Goal: Find specific fact: Find specific fact

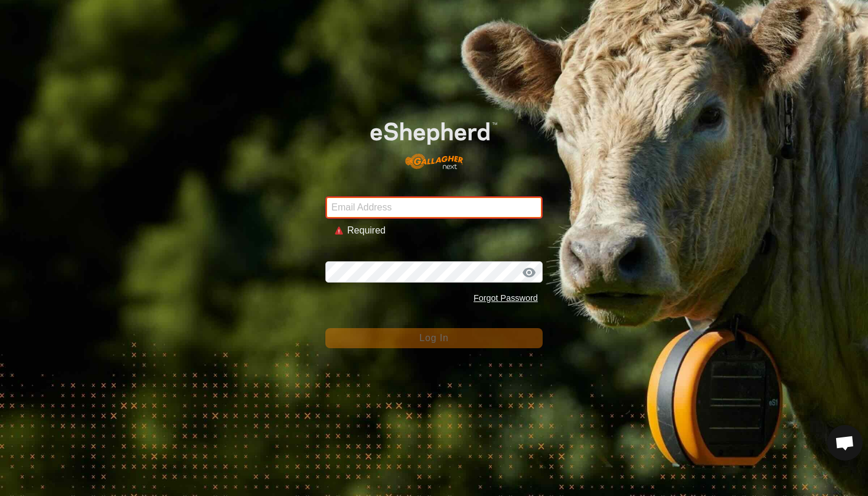
type input "[EMAIL_ADDRESS][DOMAIN_NAME]"
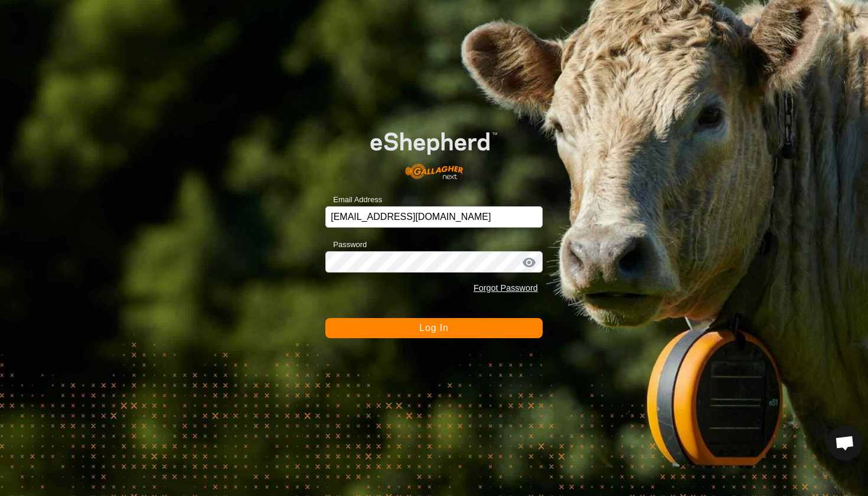
click at [414, 315] on form "Email Address [EMAIL_ADDRESS][DOMAIN_NAME] Password Forgot Password Log In" at bounding box center [433, 226] width 217 height 224
click at [415, 327] on button "Log In" at bounding box center [433, 328] width 217 height 20
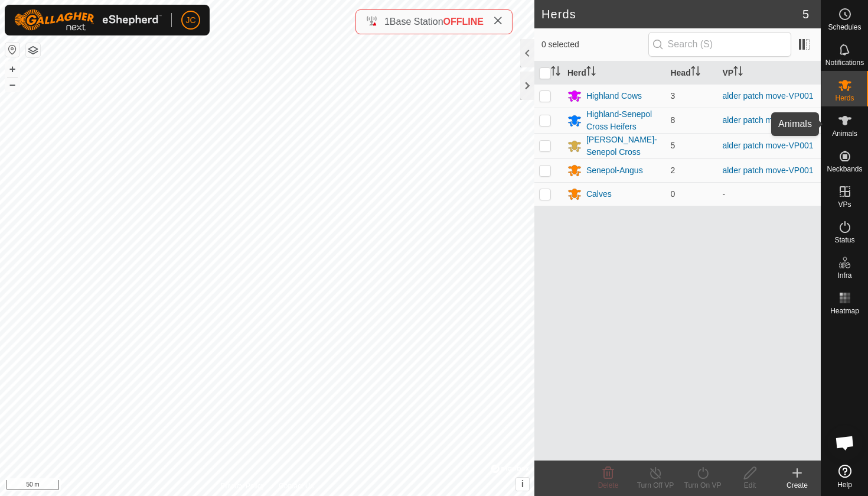
click at [868, 120] on div "Animals" at bounding box center [845, 123] width 47 height 35
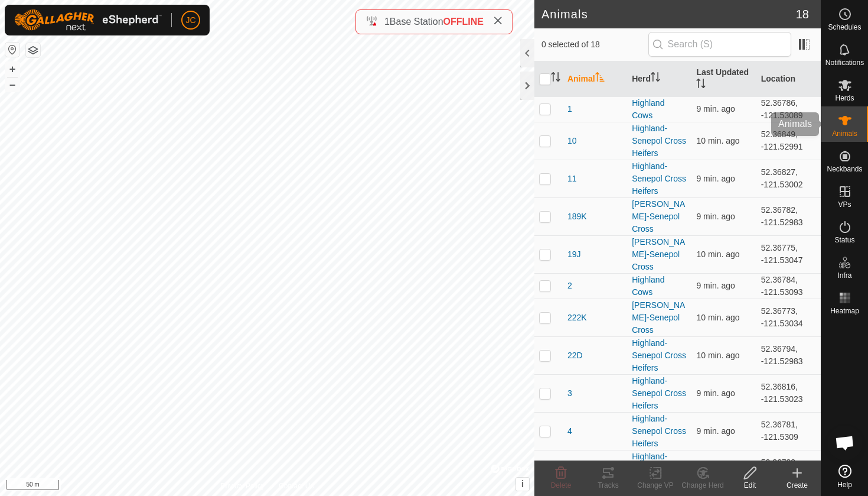
click at [849, 125] on icon at bounding box center [845, 120] width 14 height 14
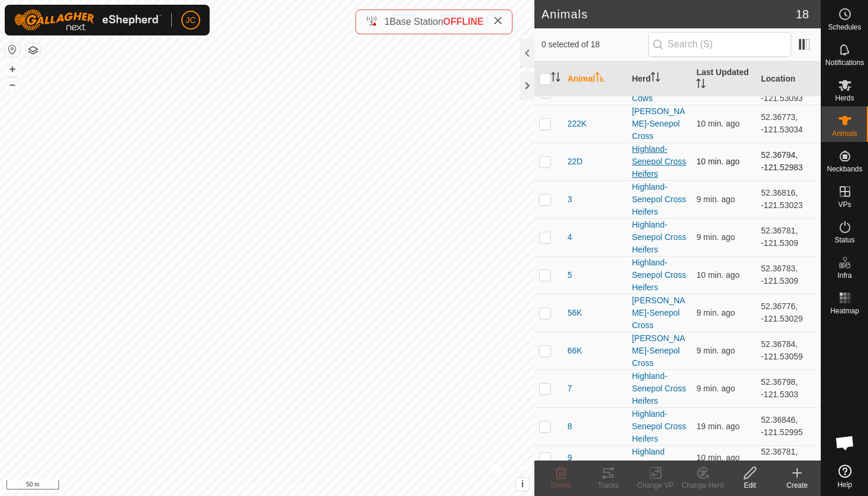
scroll to position [193, 0]
click at [774, 408] on td "52.36846, -121.52995" at bounding box center [789, 427] width 64 height 38
copy td "52.36846"
click at [771, 408] on td "52.36846, -121.52995" at bounding box center [789, 427] width 64 height 38
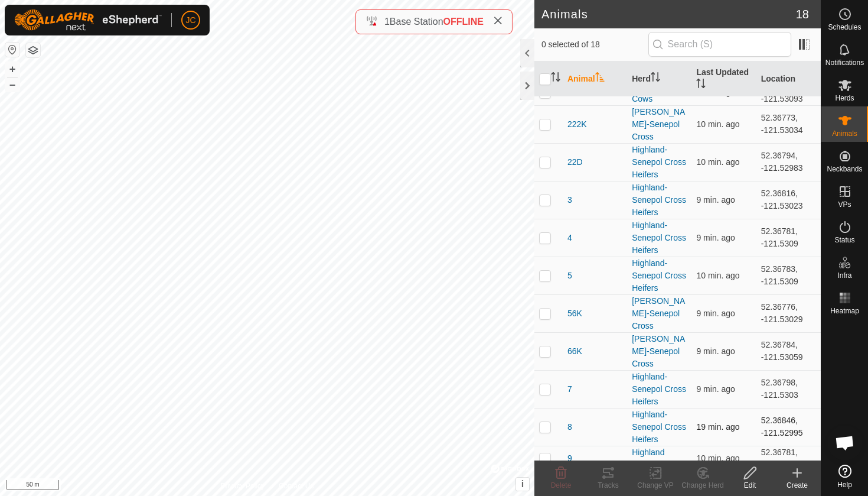
drag, startPoint x: 757, startPoint y: 359, endPoint x: 806, endPoint y: 374, distance: 50.6
click at [806, 408] on td "52.36846, -121.52995" at bounding box center [789, 427] width 64 height 38
copy td "52.36846, -121.52995"
click at [799, 408] on td "52.36846, -121.52995" at bounding box center [789, 427] width 64 height 38
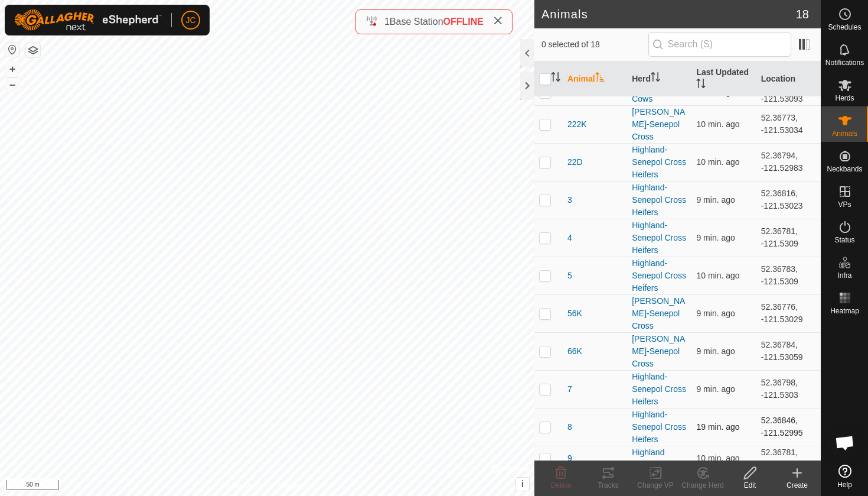
click at [783, 408] on td "52.36846, -121.52995" at bounding box center [789, 427] width 64 height 38
copy td "52.36846"
click at [789, 408] on td "52.36846, -121.52995" at bounding box center [789, 427] width 64 height 38
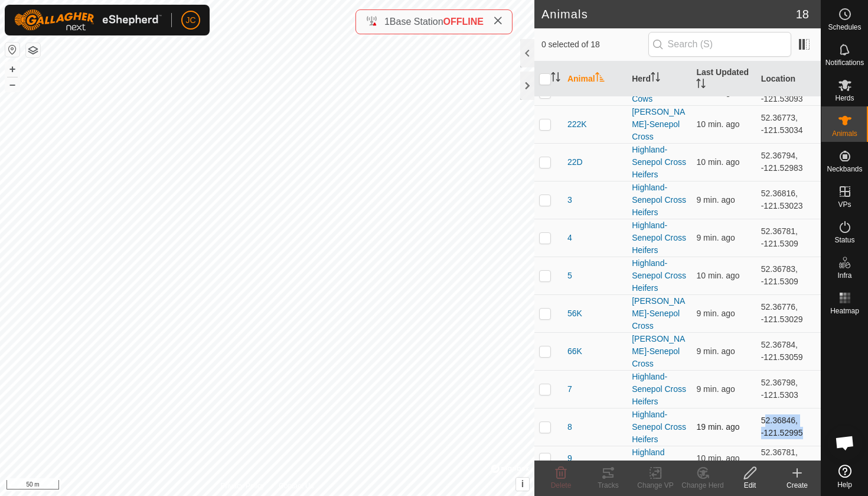
click at [789, 408] on td "52.36846, -121.52995" at bounding box center [789, 427] width 64 height 38
drag, startPoint x: 759, startPoint y: 393, endPoint x: 809, endPoint y: 407, distance: 52.0
click at [809, 445] on td "52.36781, -121.53104" at bounding box center [789, 457] width 64 height 25
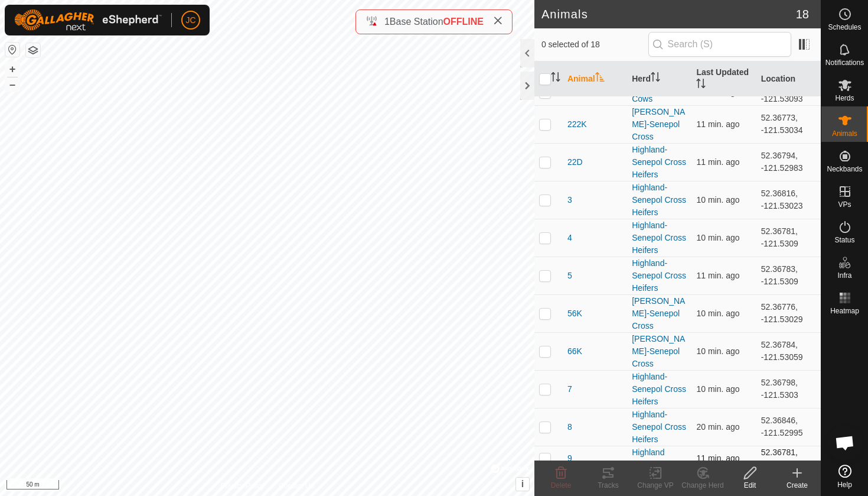
copy td "52.36781, -121.53104"
